Goal: Task Accomplishment & Management: Use online tool/utility

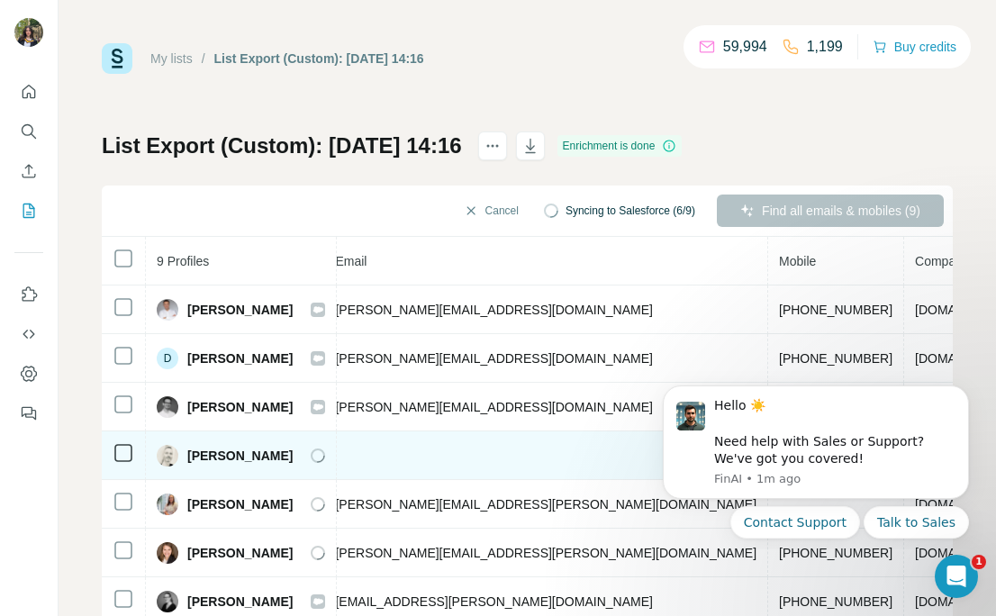
scroll to position [1, 0]
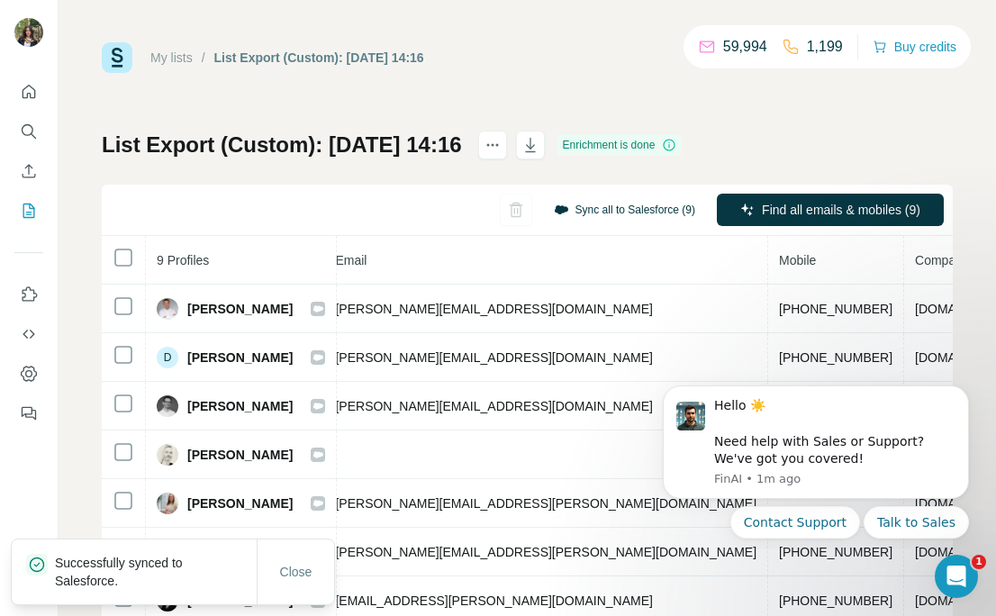
click at [612, 212] on button "Sync all to Salesforce (9)" at bounding box center [624, 209] width 167 height 27
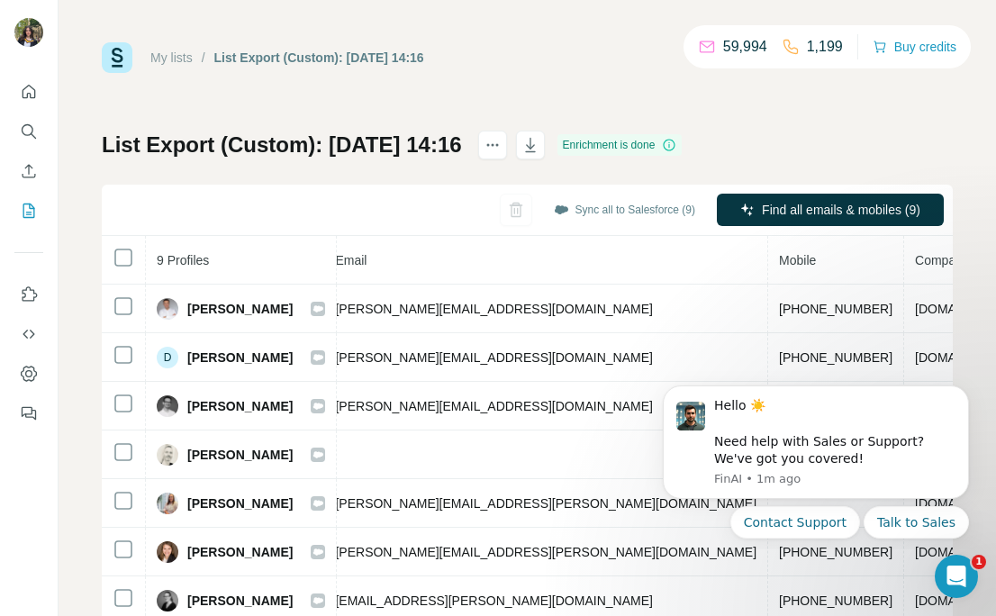
click at [793, 134] on div "List Export (Custom): 29/09/2025 14:16 Enrichment is done Sync all to Salesforc…" at bounding box center [527, 421] width 851 height 581
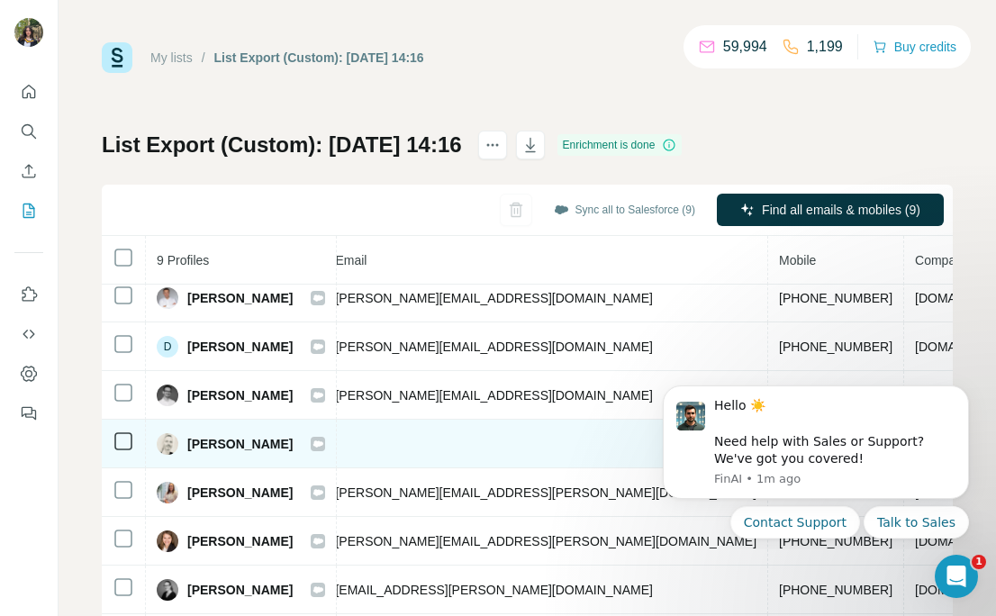
scroll to position [0, 700]
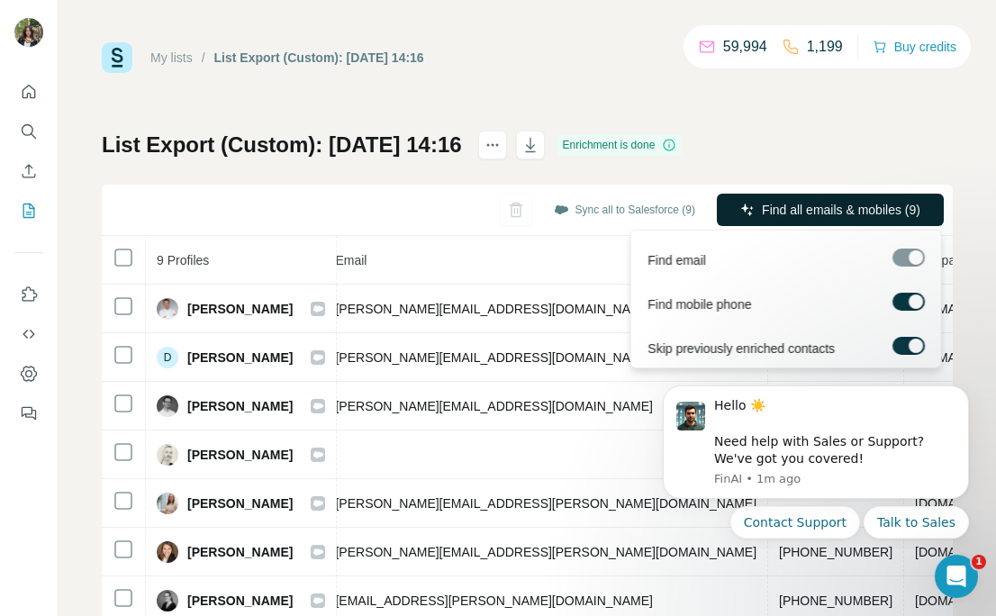
click at [804, 215] on span "Find all emails & mobiles (9)" at bounding box center [841, 210] width 158 height 18
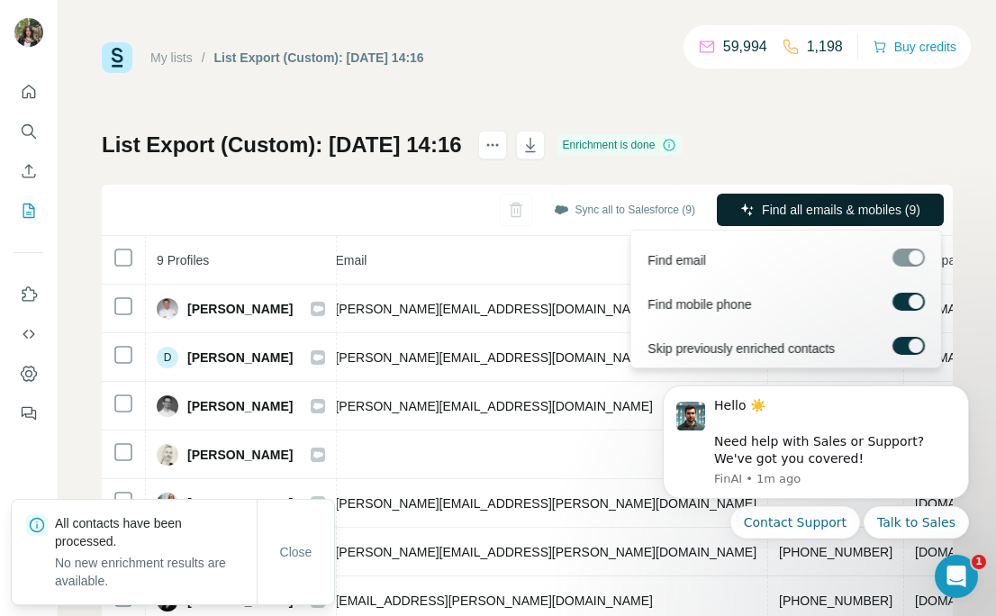
click at [776, 213] on span "Find all emails & mobiles (9)" at bounding box center [841, 210] width 158 height 18
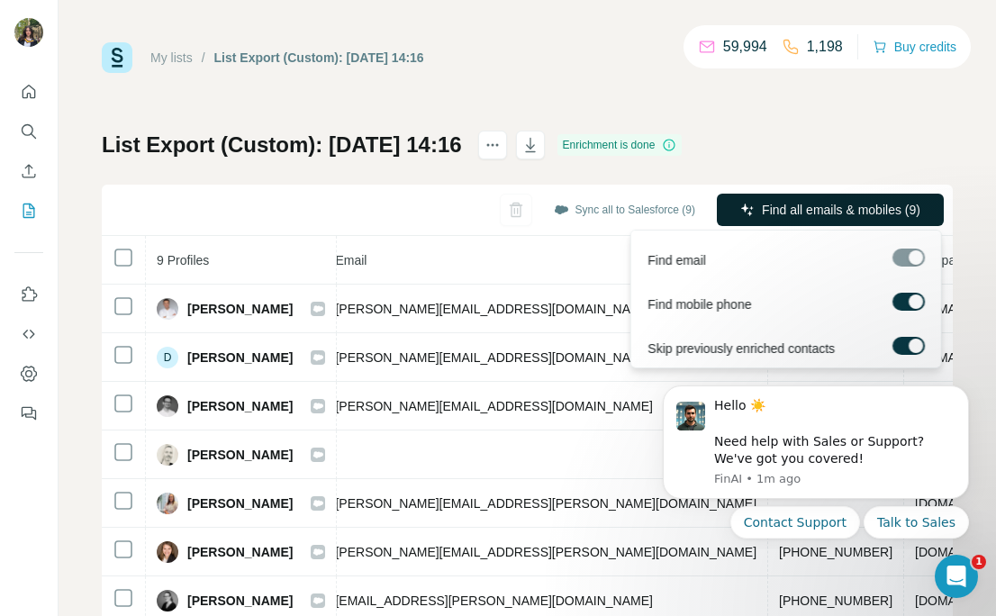
click at [760, 219] on button "Find all emails & mobiles (9)" at bounding box center [830, 210] width 227 height 32
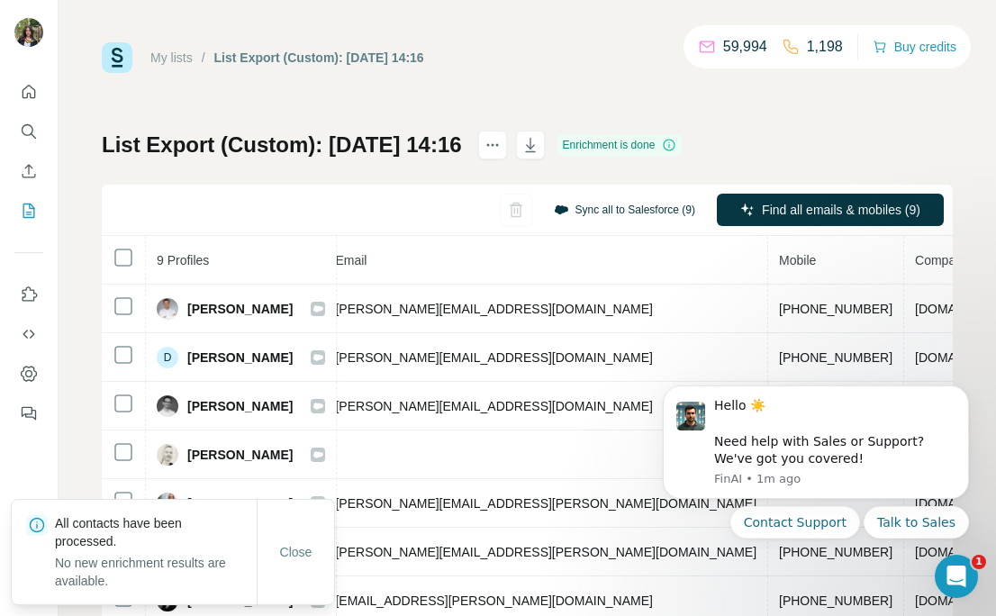
click at [652, 208] on button "Sync all to Salesforce (9)" at bounding box center [624, 209] width 167 height 27
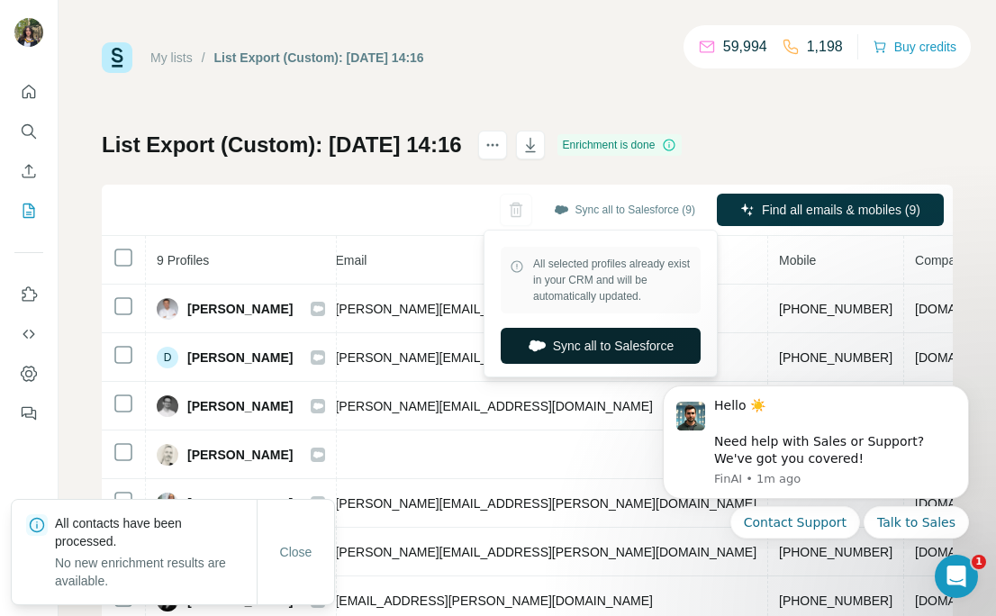
click at [605, 343] on button "Sync all to Salesforce" at bounding box center [600, 346] width 200 height 36
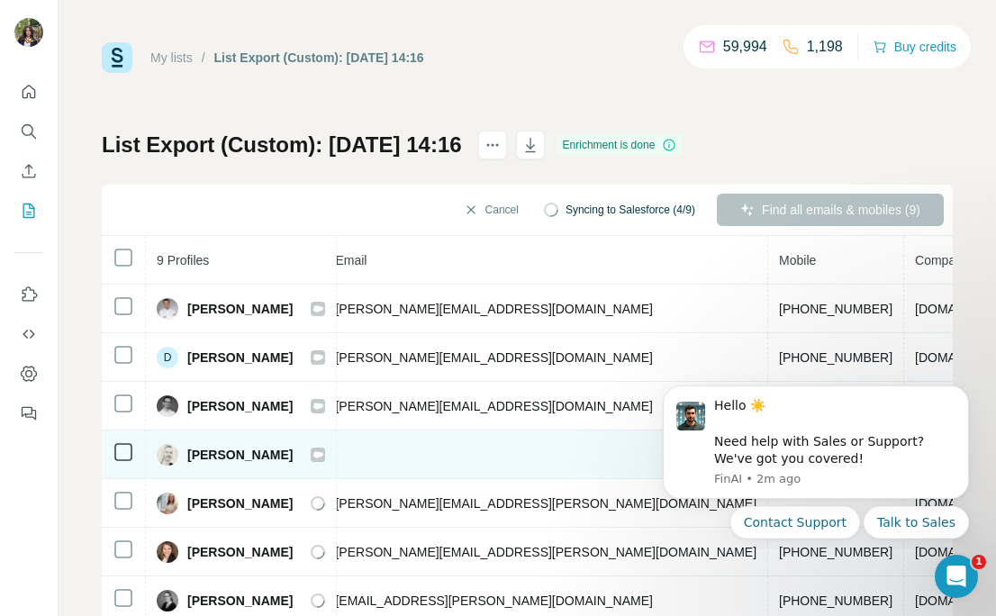
scroll to position [11, 700]
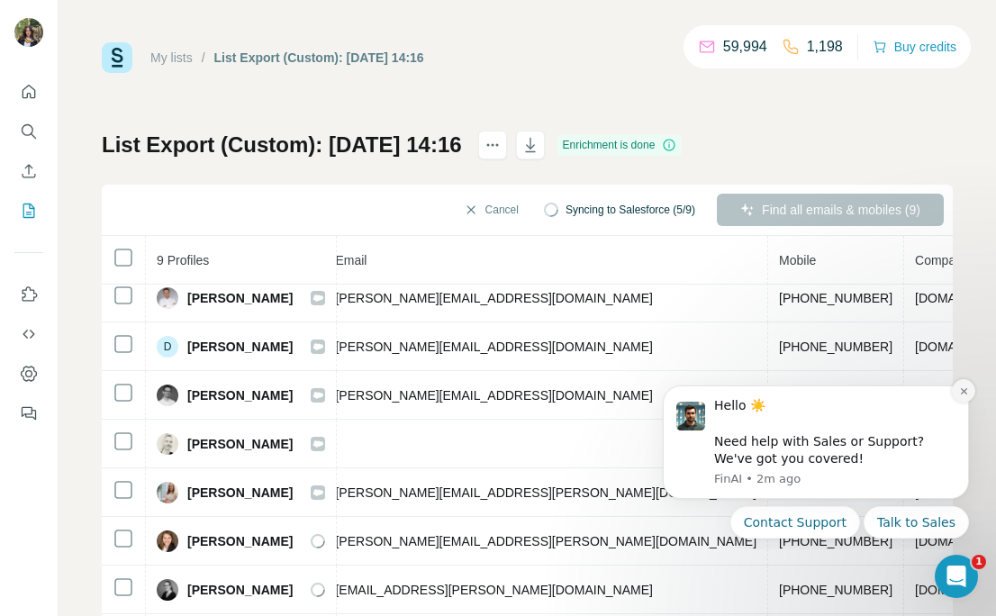
click at [970, 390] on button "Dismiss notification" at bounding box center [962, 390] width 23 height 23
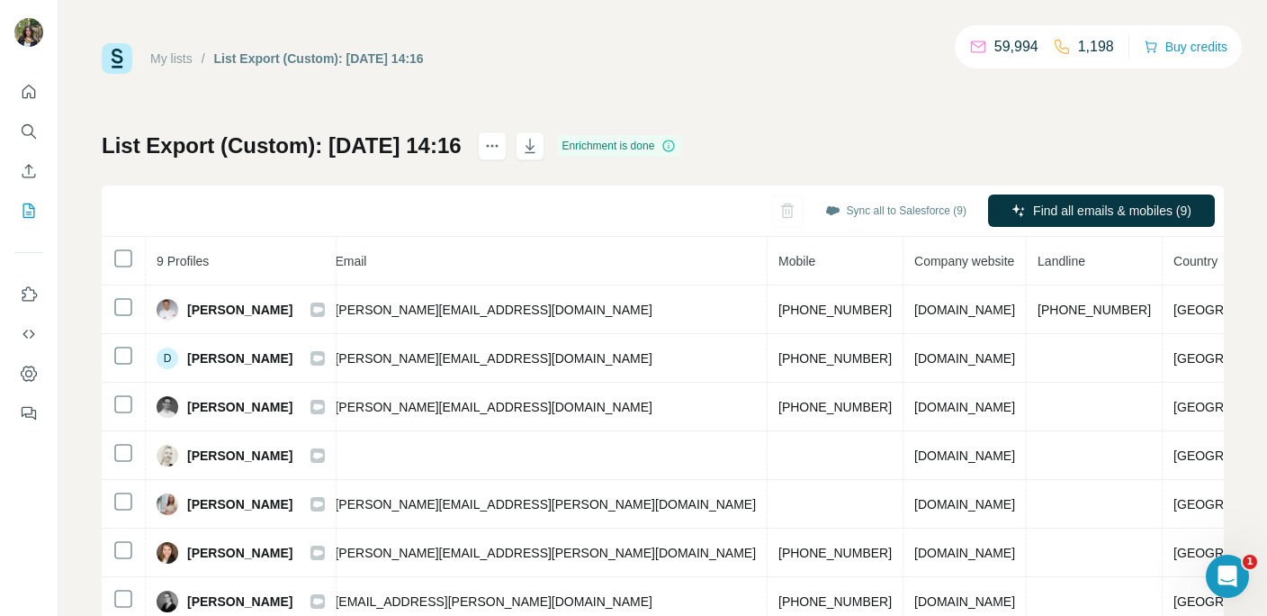
scroll to position [0, 571]
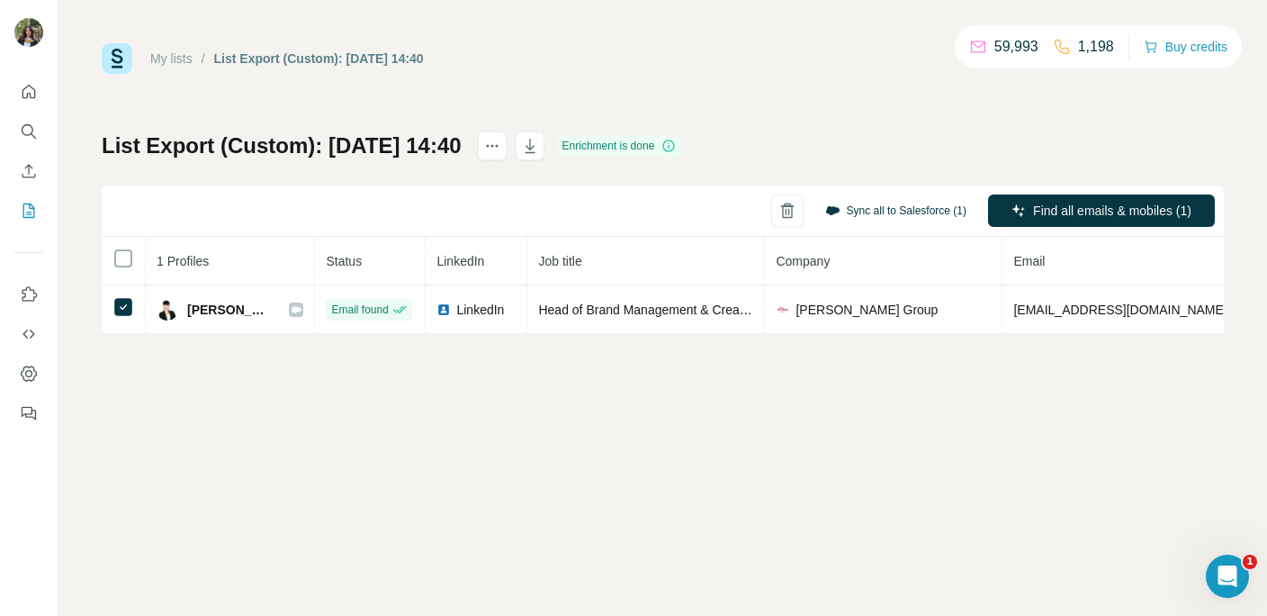
click at [876, 209] on button "Sync all to Salesforce (1)" at bounding box center [896, 210] width 167 height 27
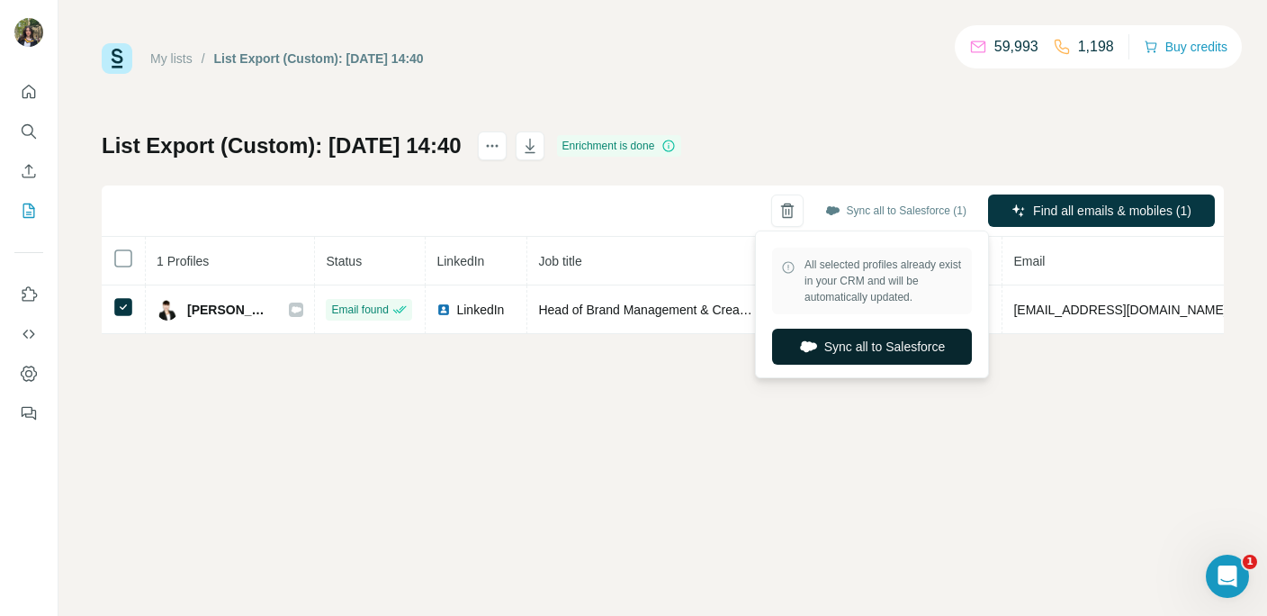
click at [850, 354] on button "Sync all to Salesforce" at bounding box center [872, 347] width 200 height 36
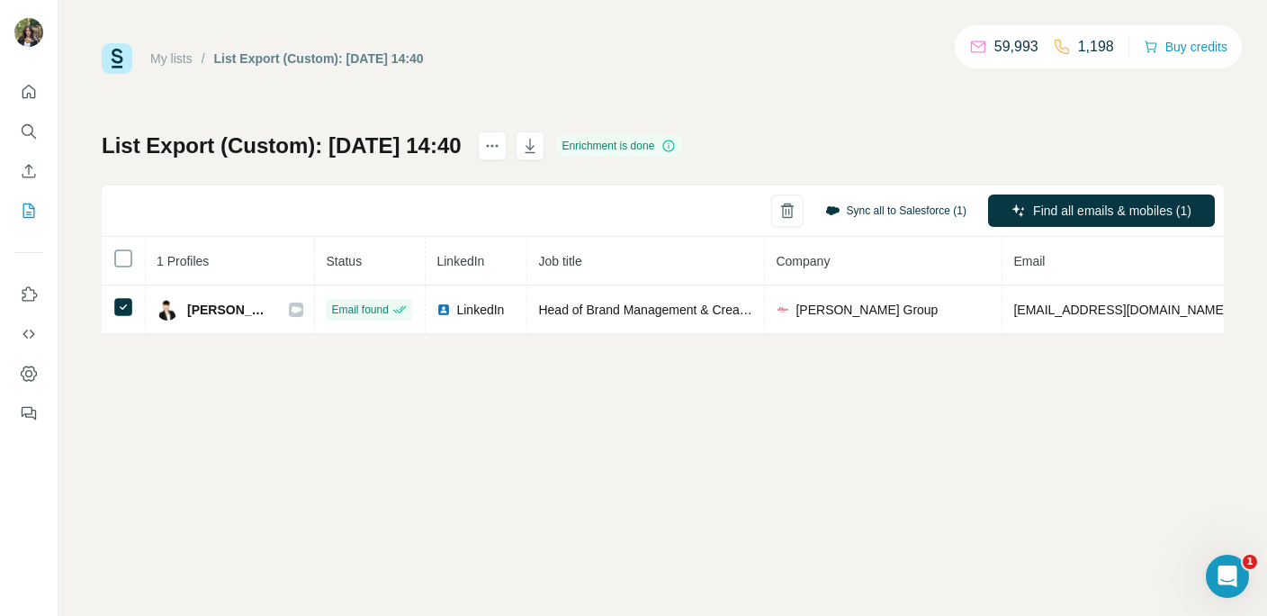
click at [868, 212] on button "Sync all to Salesforce (1)" at bounding box center [896, 210] width 167 height 27
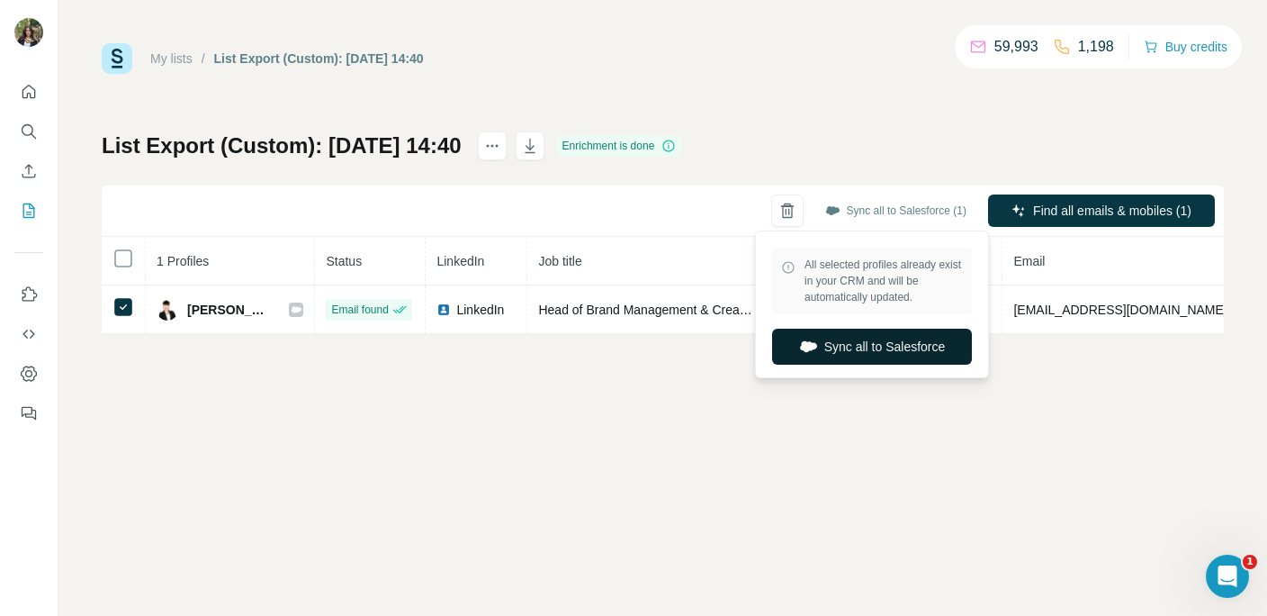
click at [843, 354] on button "Sync all to Salesforce" at bounding box center [872, 347] width 200 height 36
